Goal: Task Accomplishment & Management: Manage account settings

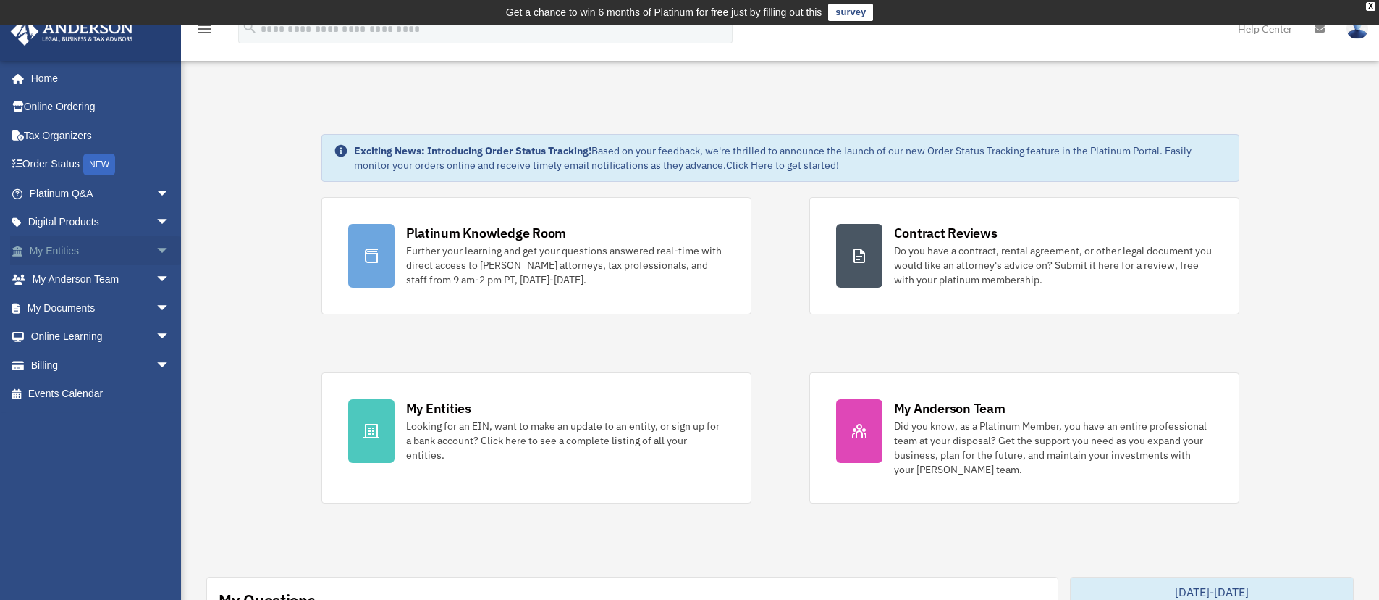
click at [119, 253] on link "My Entities arrow_drop_down" at bounding box center [101, 250] width 182 height 29
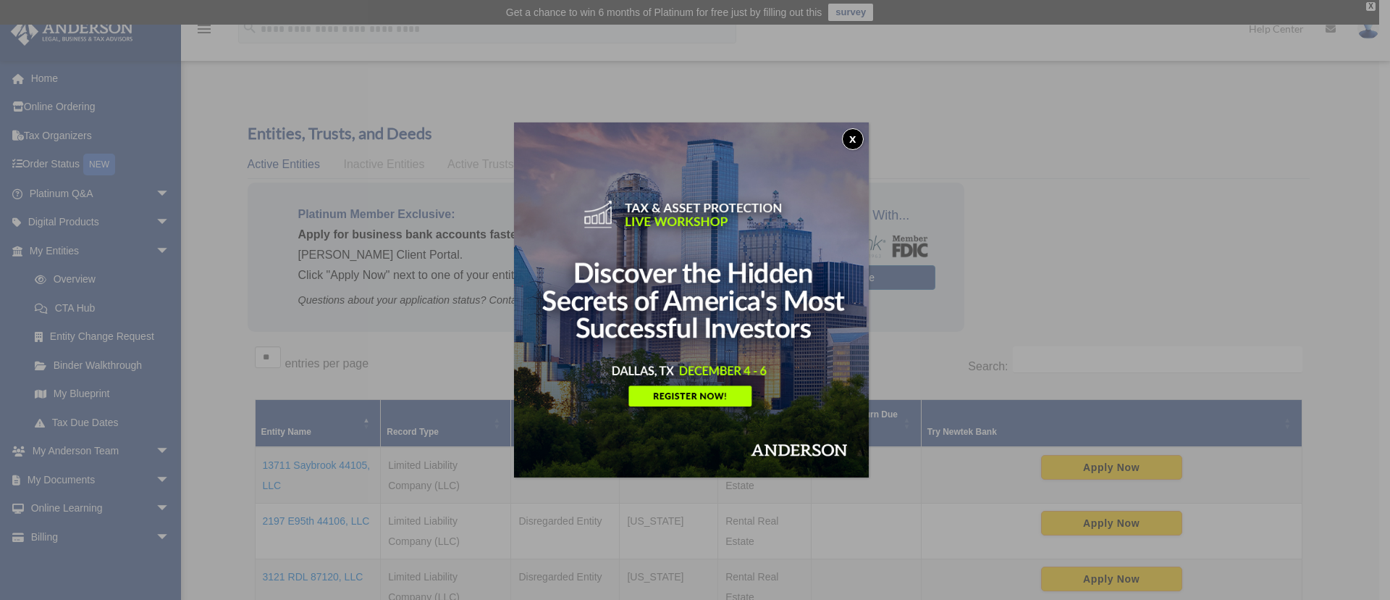
click at [860, 139] on button "x" at bounding box center [853, 139] width 22 height 22
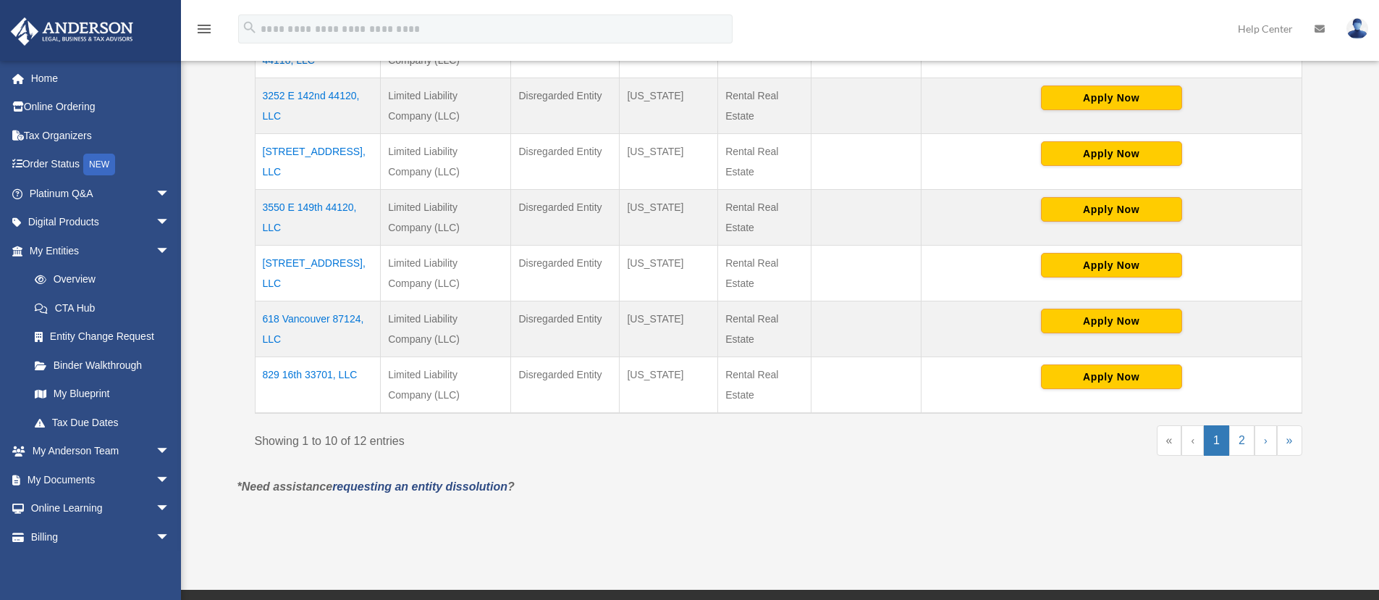
scroll to position [595, 0]
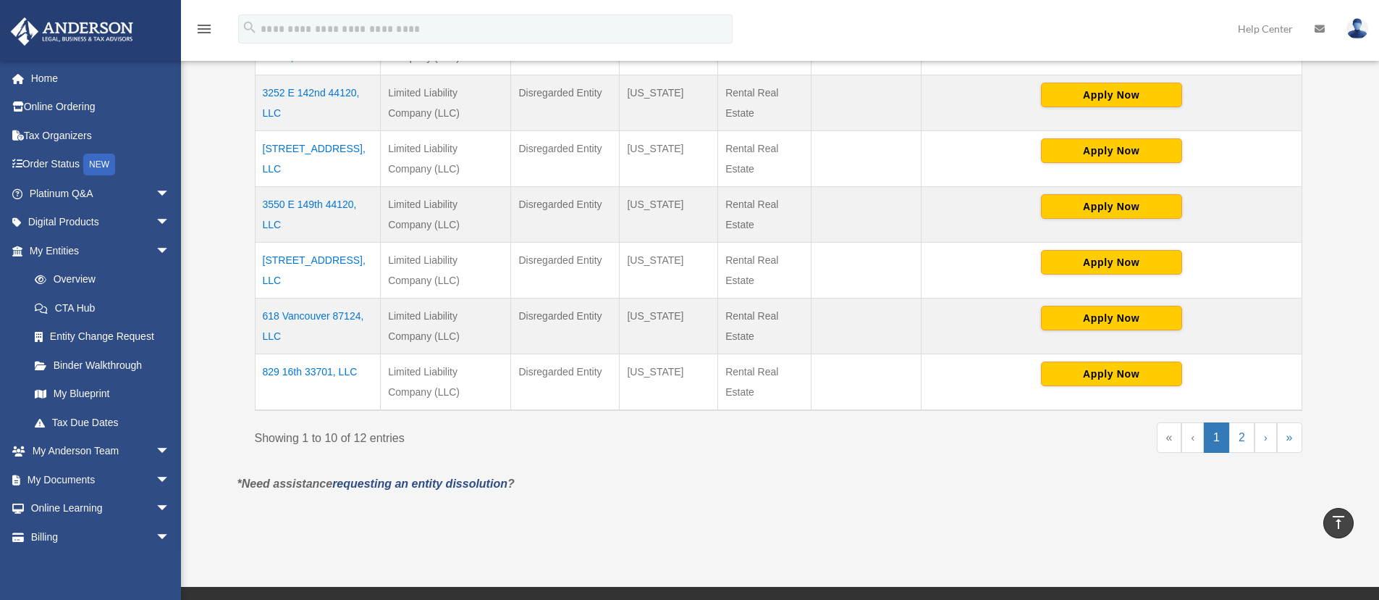
click at [313, 372] on td "829 16th 33701, LLC" at bounding box center [318, 382] width 126 height 56
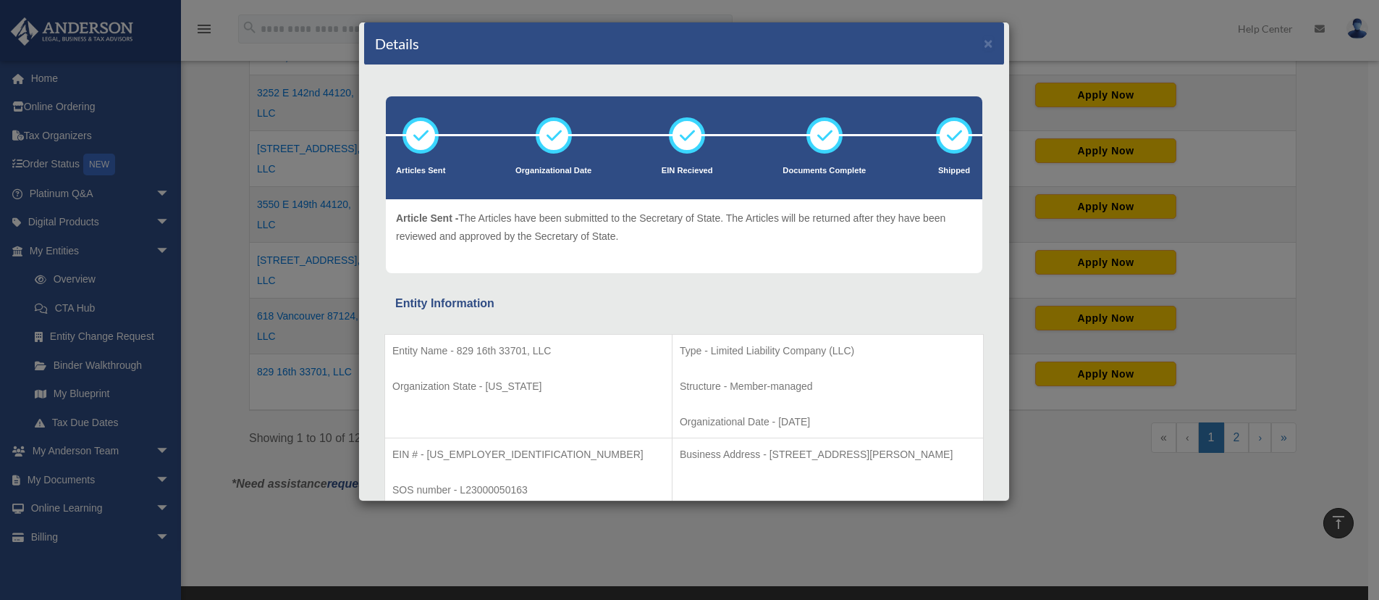
scroll to position [0, 0]
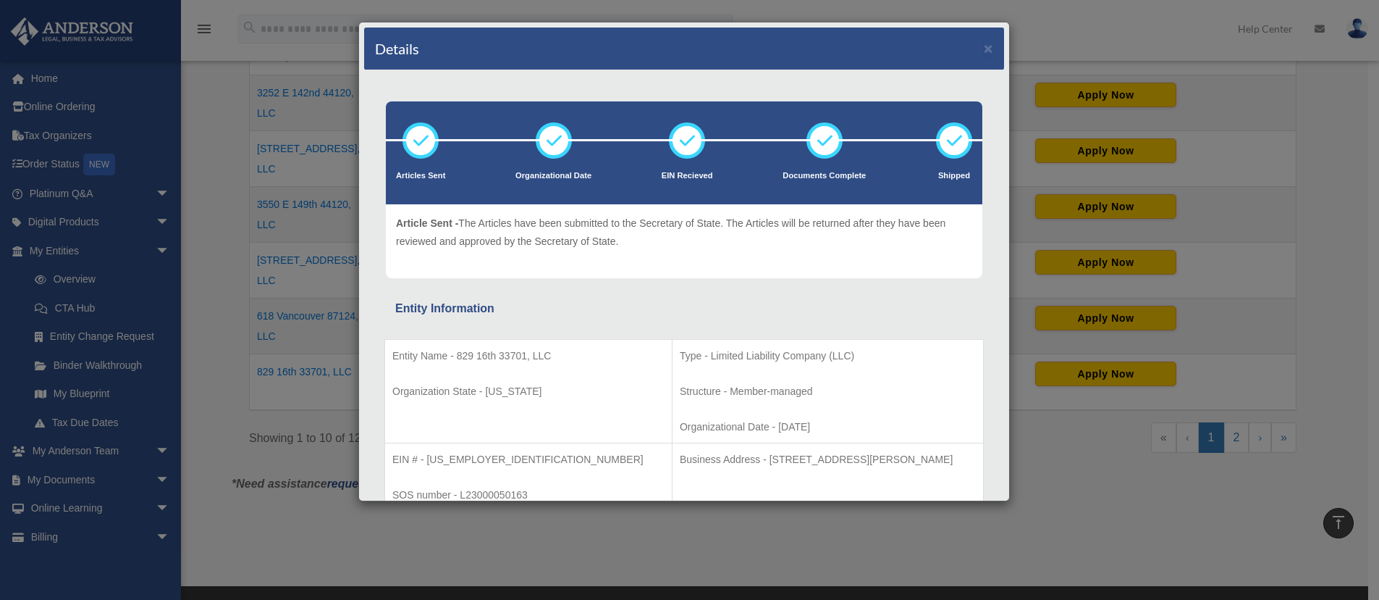
click at [292, 526] on div "Details × Articles Sent Organizational Date" at bounding box center [689, 300] width 1379 height 600
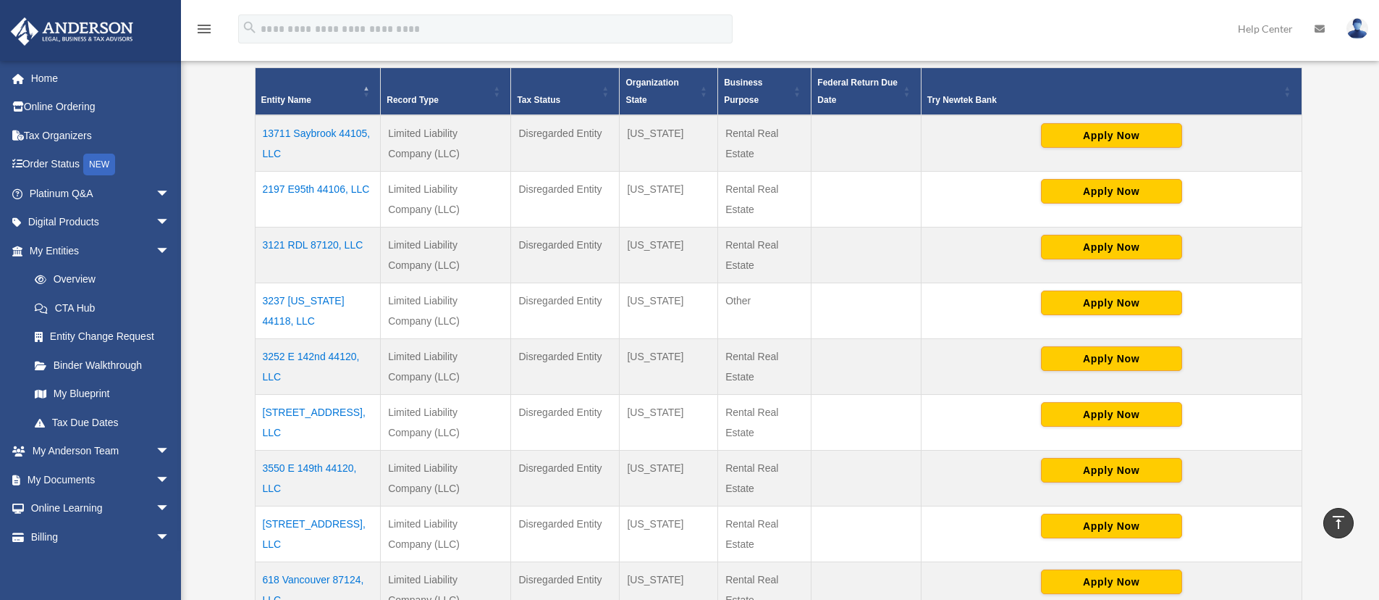
scroll to position [329, 0]
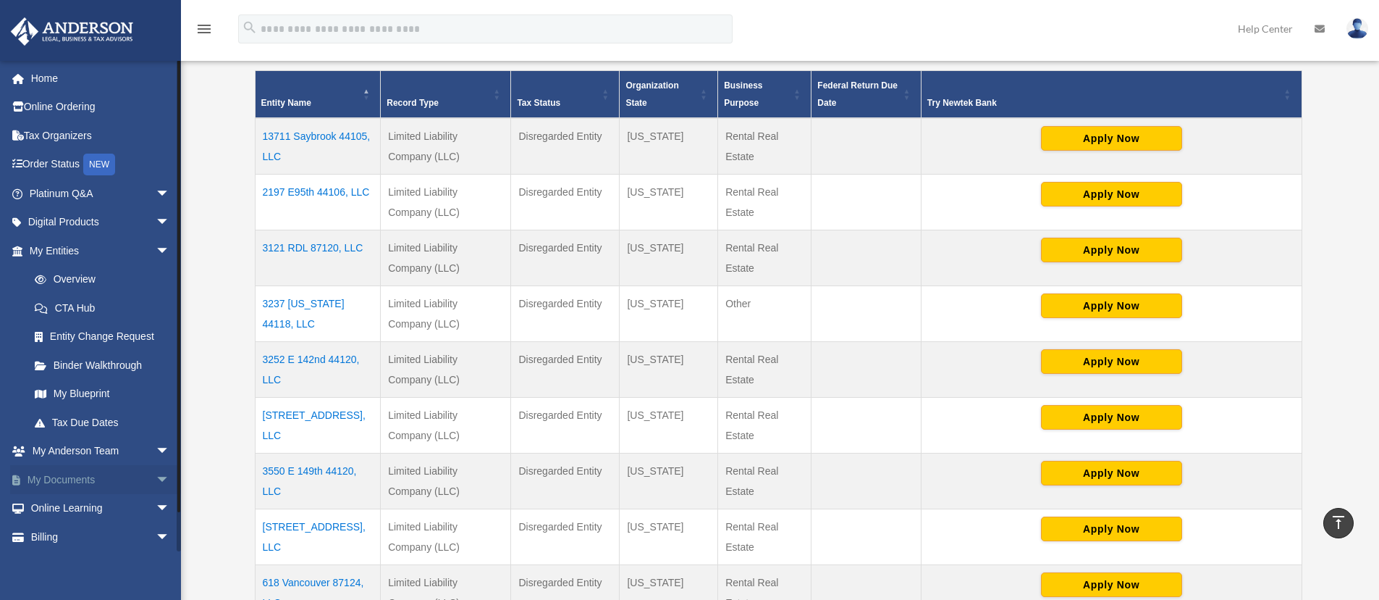
click at [156, 484] on span "arrow_drop_down" at bounding box center [170, 480] width 29 height 30
click at [59, 505] on link "Box" at bounding box center [106, 508] width 172 height 29
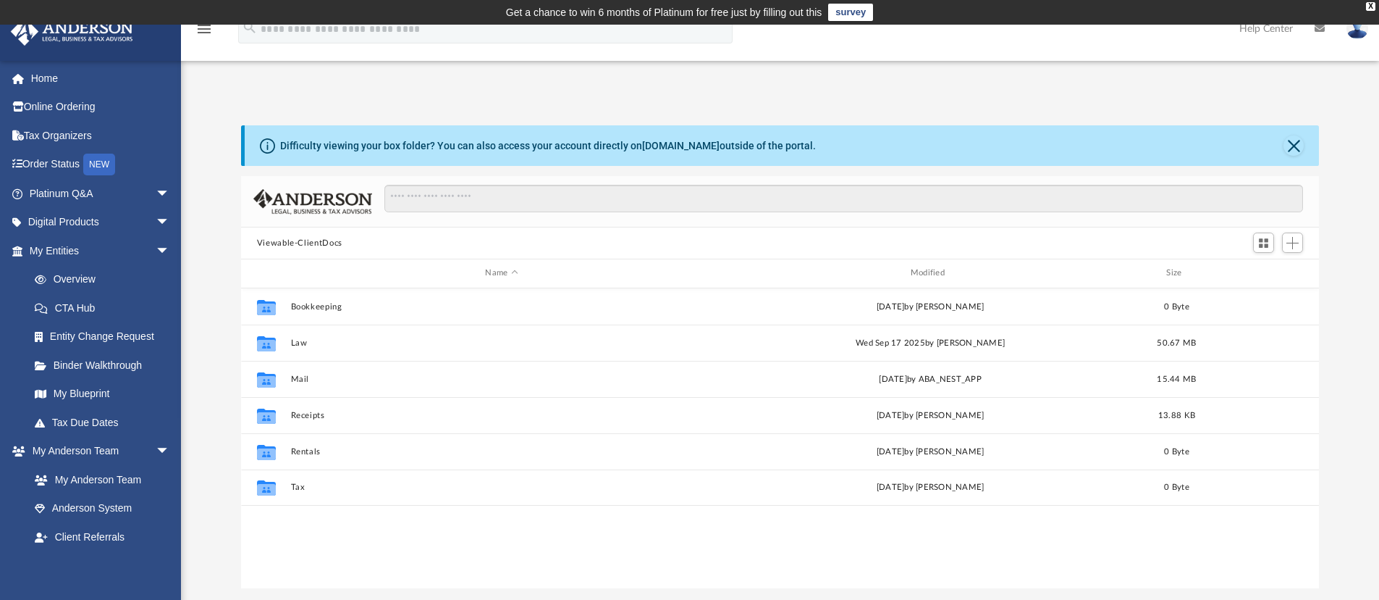
scroll to position [319, 1067]
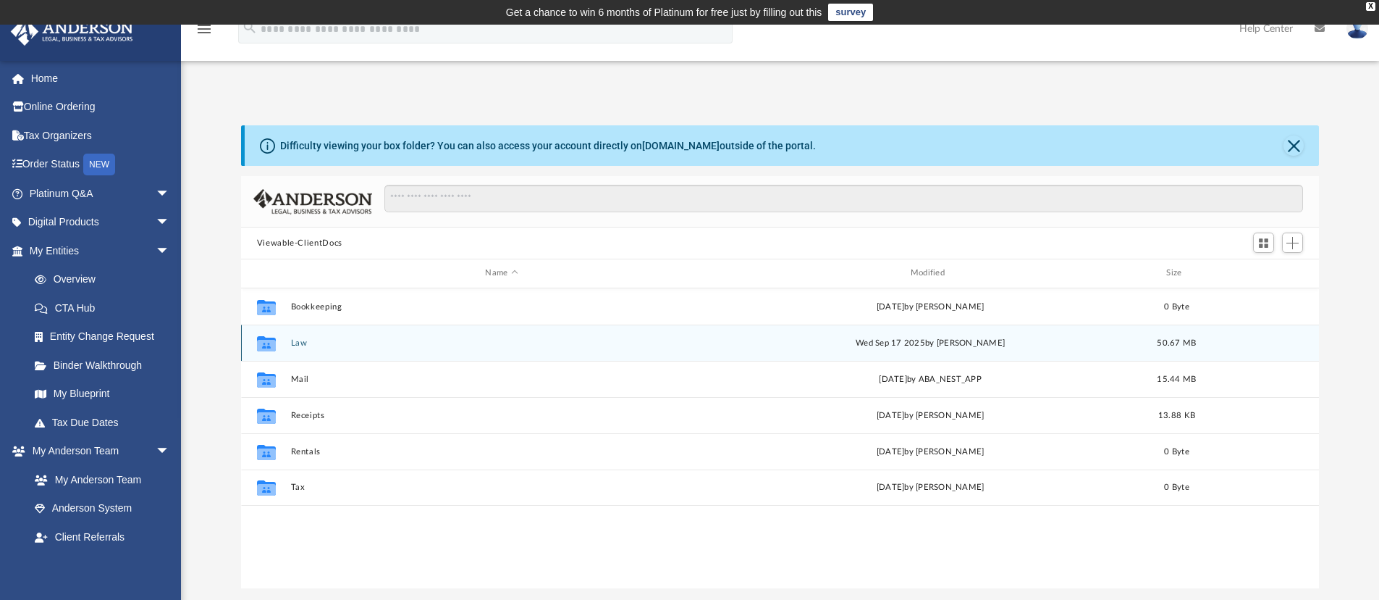
click at [293, 340] on button "Law" at bounding box center [501, 342] width 422 height 9
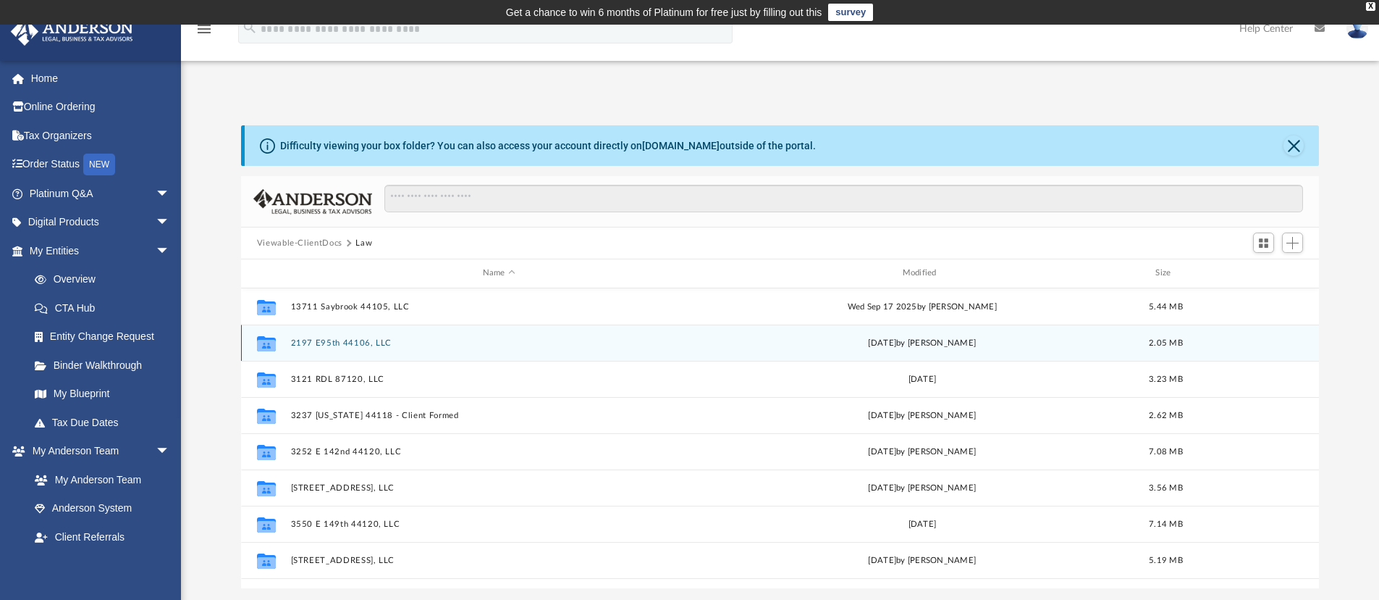
click at [358, 344] on button "2197 E95th 44106, LLC" at bounding box center [498, 342] width 417 height 9
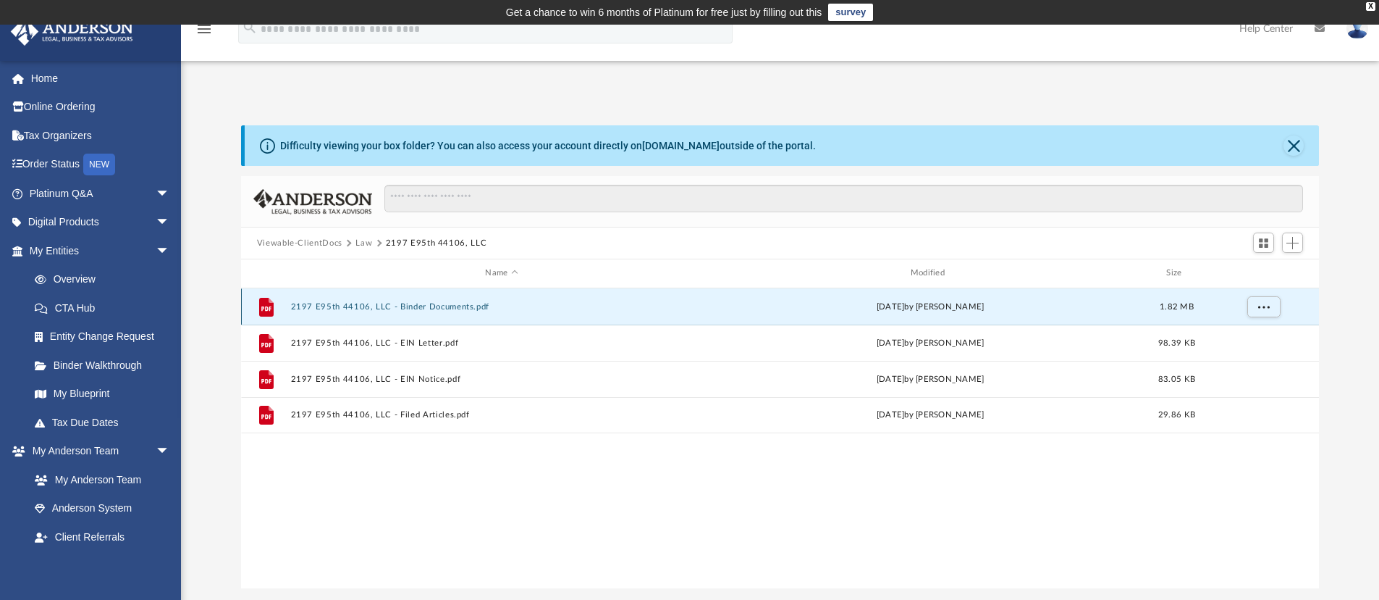
click at [476, 308] on button "2197 E95th 44106, LLC - Binder Documents.pdf" at bounding box center [501, 306] width 422 height 9
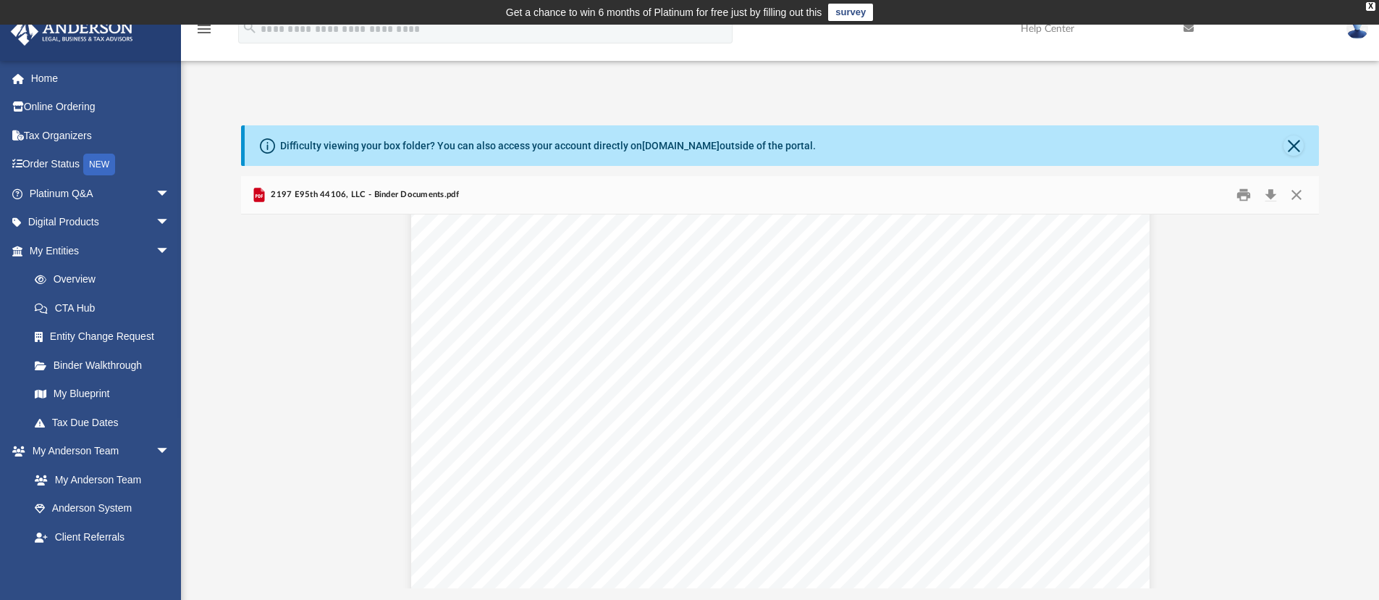
scroll to position [13985, 0]
click at [67, 164] on link "Order Status NEW" at bounding box center [101, 165] width 182 height 30
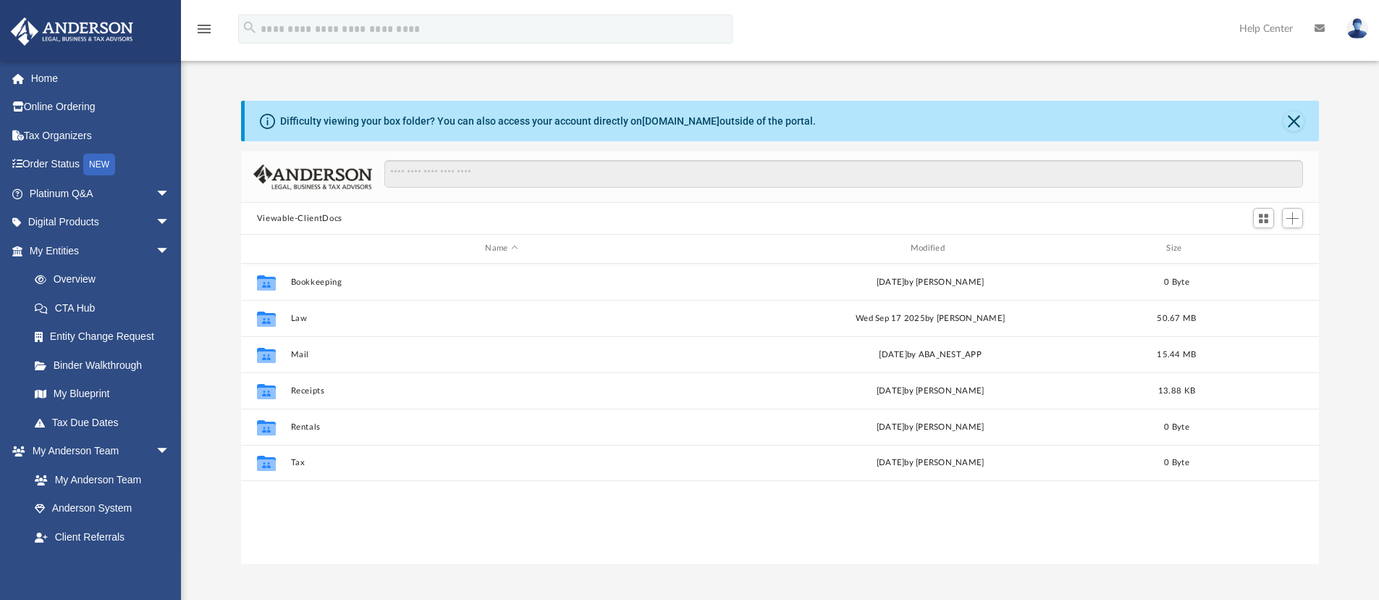
scroll to position [319, 1067]
